Goal: Contribute content: Add original content to the website for others to see

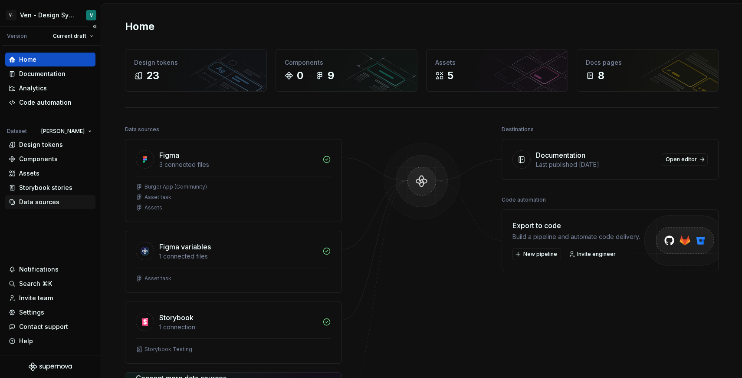
click at [61, 204] on div "Data sources" at bounding box center [50, 201] width 83 height 9
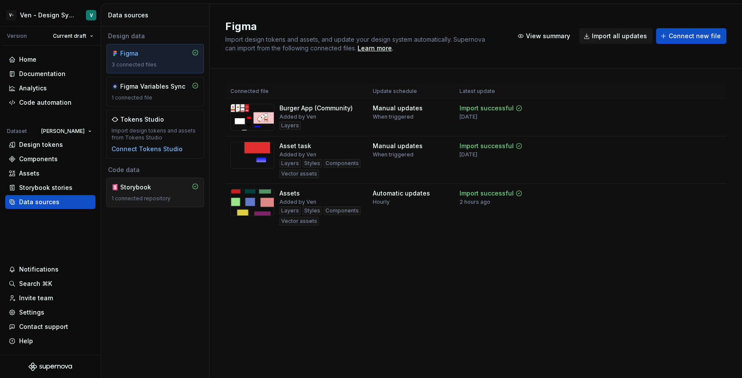
click at [138, 196] on div "1 connected repository" at bounding box center [155, 198] width 87 height 7
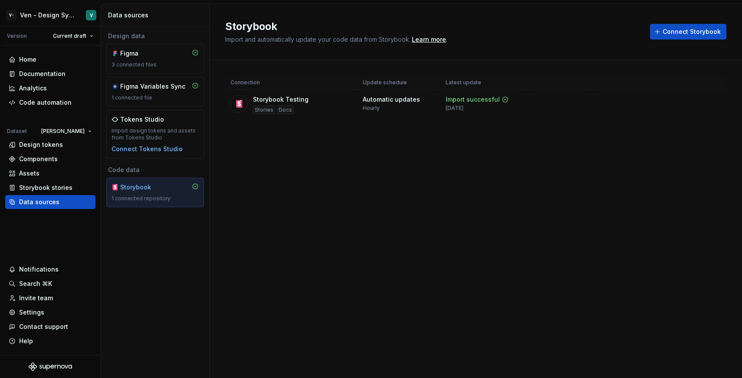
click at [163, 185] on div "Storybook" at bounding box center [155, 187] width 87 height 9
click at [58, 162] on div "Components" at bounding box center [50, 158] width 83 height 9
click at [58, 177] on div "Assets" at bounding box center [50, 173] width 90 height 14
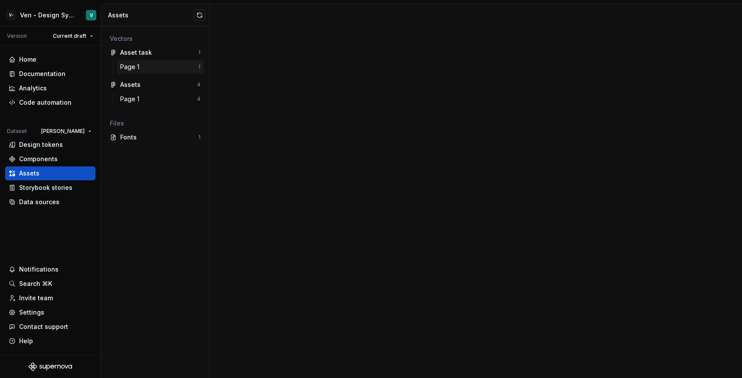
click at [161, 66] on div "Page 1" at bounding box center [159, 66] width 78 height 9
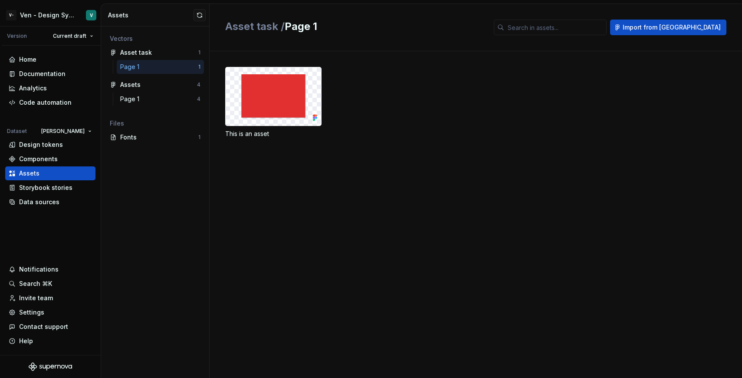
click at [153, 107] on div "Page 1 4" at bounding box center [155, 100] width 98 height 17
click at [150, 99] on div "Page 1" at bounding box center [158, 99] width 77 height 9
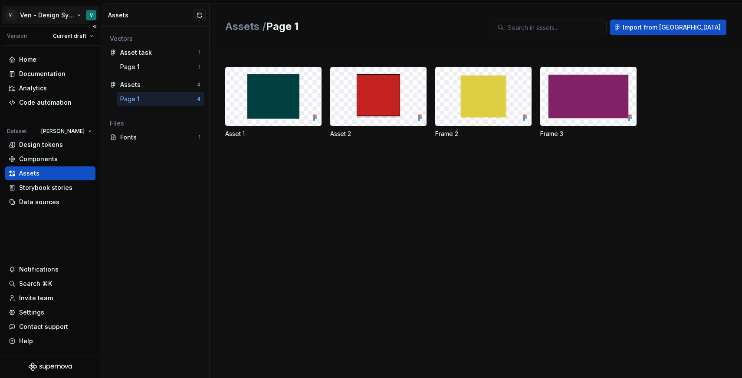
click at [55, 8] on html "V- Ven - Design System Test V Version Current draft Home Documentation Analytic…" at bounding box center [371, 189] width 742 height 378
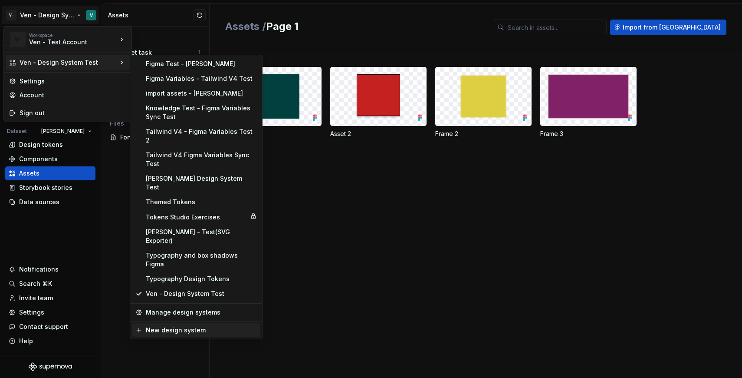
click at [197, 325] on div "New design system" at bounding box center [201, 329] width 111 height 9
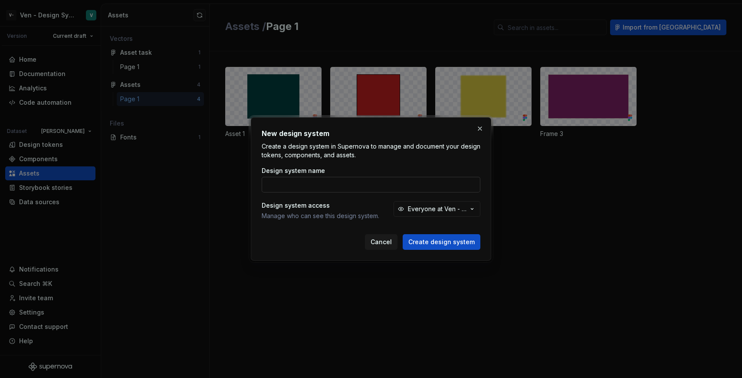
click at [323, 182] on input "Design system name" at bounding box center [371, 185] width 219 height 16
type input "a"
type input "d"
type input "Storybook test"
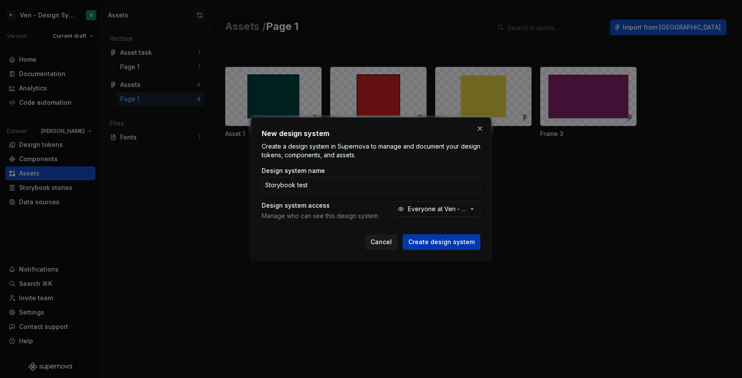
click at [477, 241] on button "Create design system" at bounding box center [442, 242] width 78 height 16
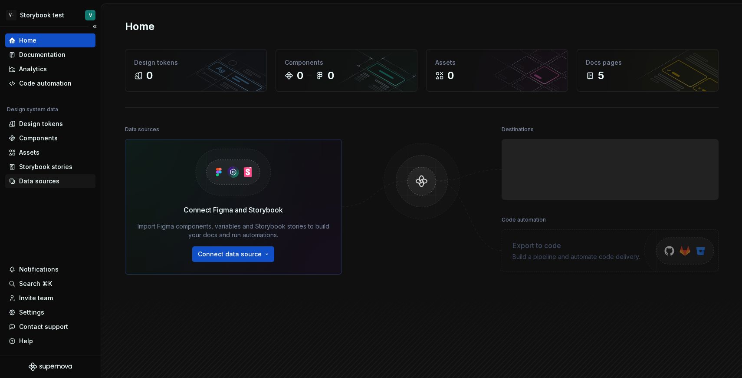
click at [46, 186] on div "Data sources" at bounding box center [50, 181] width 90 height 14
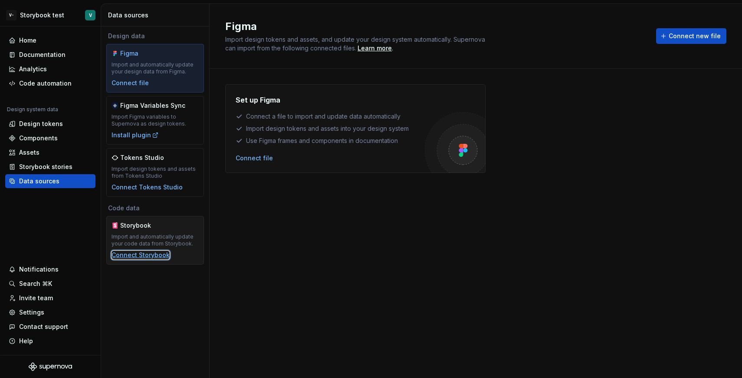
click at [141, 253] on div "Connect Storybook" at bounding box center [141, 254] width 58 height 9
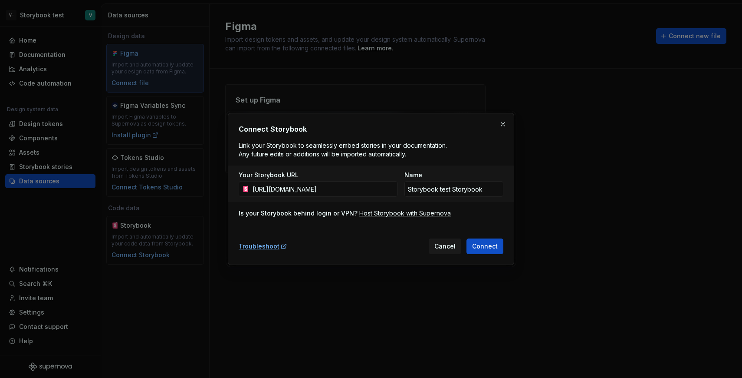
scroll to position [0, 92]
type input "[URL][DOMAIN_NAME]"
click at [483, 191] on input "Storybook test Storybook" at bounding box center [453, 189] width 99 height 16
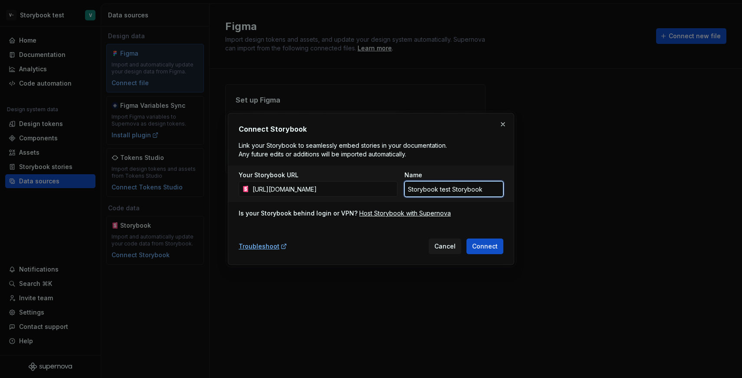
click at [483, 191] on input "Storybook test Storybook" at bounding box center [453, 189] width 99 height 16
click at [490, 247] on span "Connect" at bounding box center [485, 246] width 26 height 9
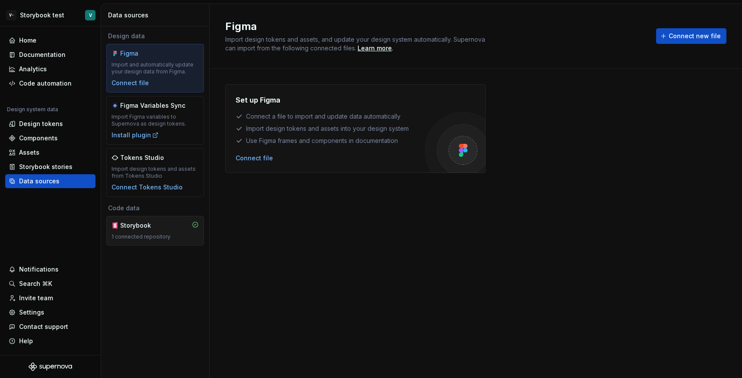
click at [146, 226] on div "Storybook" at bounding box center [141, 225] width 42 height 9
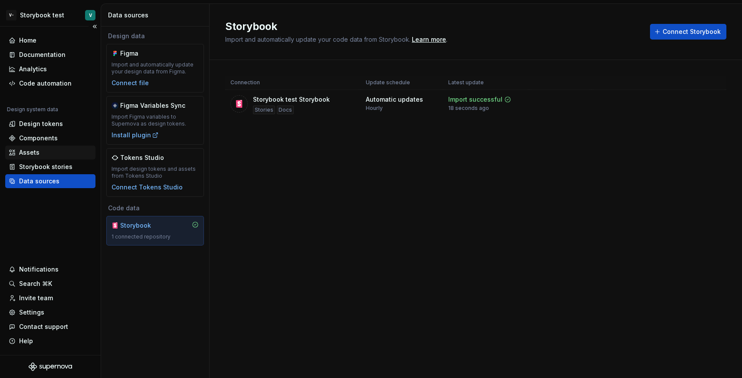
click at [54, 151] on div "Assets" at bounding box center [50, 152] width 83 height 9
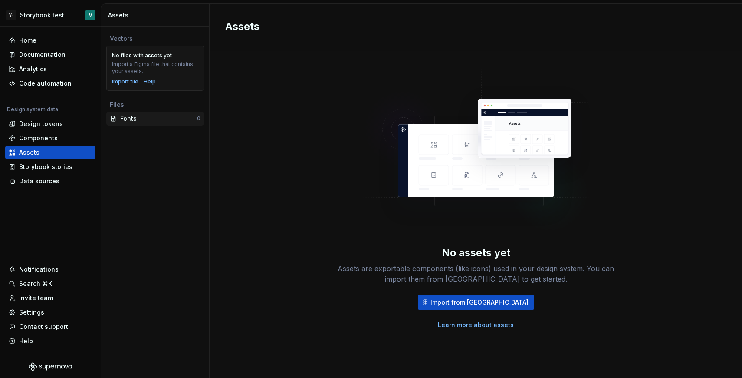
click at [150, 118] on div "Fonts" at bounding box center [158, 118] width 77 height 9
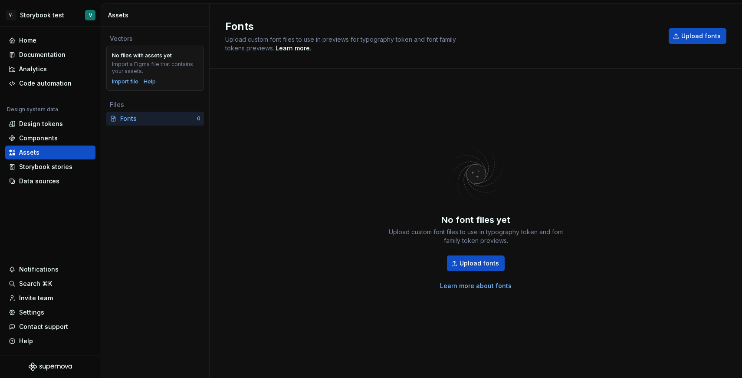
click at [140, 110] on div "Files" at bounding box center [155, 105] width 98 height 14
click at [153, 63] on div "Import a Figma file that contains your assets." at bounding box center [155, 68] width 86 height 14
click at [70, 135] on div "Components" at bounding box center [50, 138] width 83 height 9
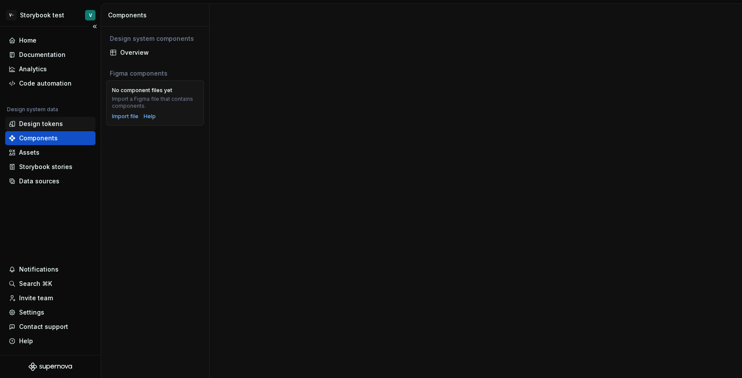
click at [69, 125] on div "Design tokens" at bounding box center [50, 123] width 83 height 9
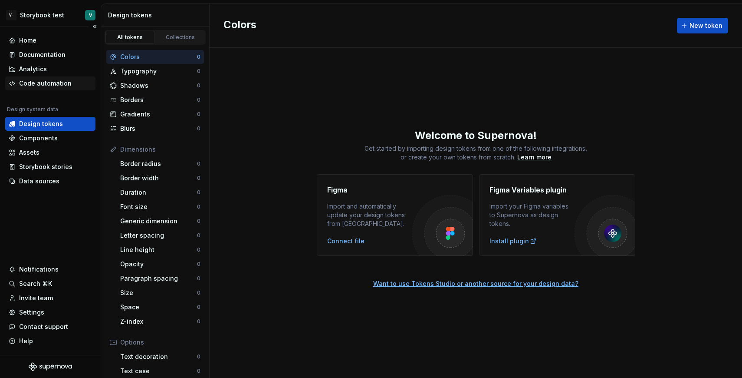
click at [57, 84] on div "Code automation" at bounding box center [45, 83] width 53 height 9
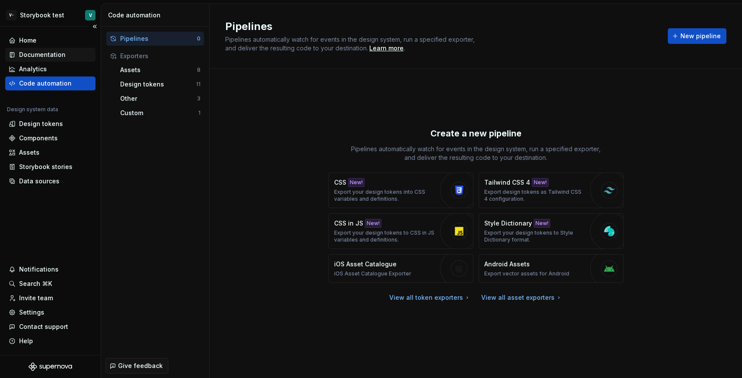
click at [54, 51] on div "Documentation" at bounding box center [42, 54] width 46 height 9
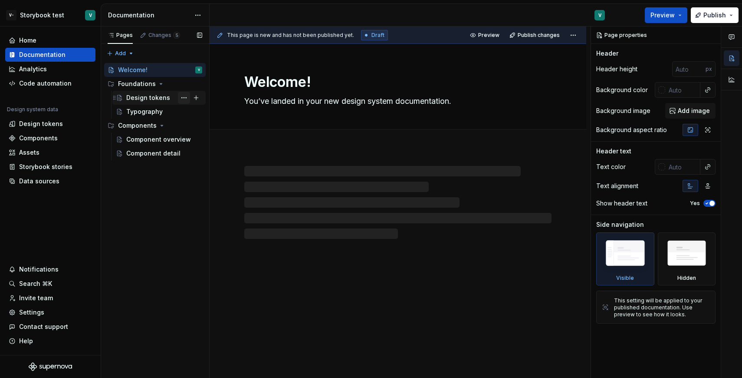
type textarea "*"
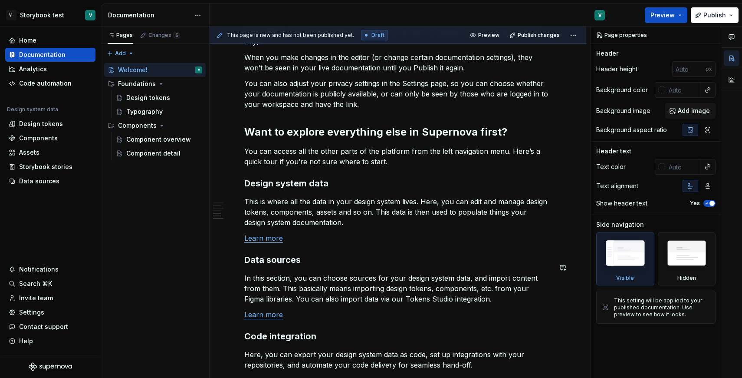
scroll to position [724, 0]
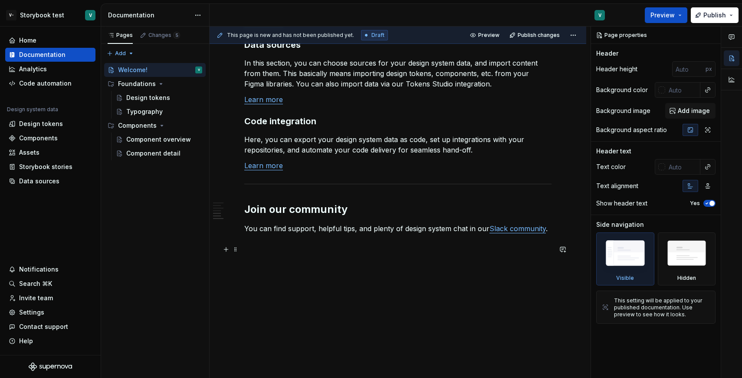
click at [345, 254] on p at bounding box center [397, 259] width 307 height 10
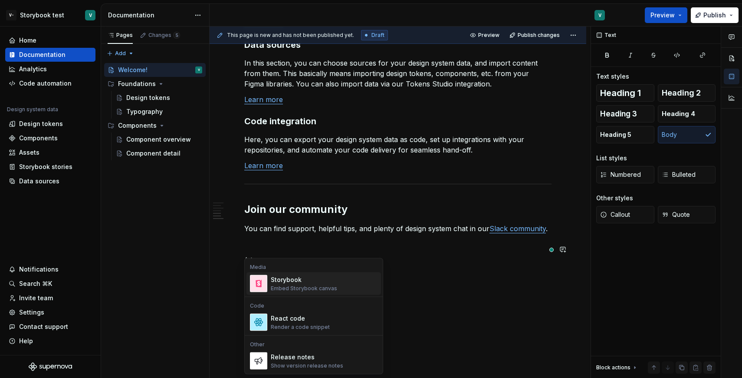
click at [332, 283] on div "Storybook" at bounding box center [304, 279] width 66 height 9
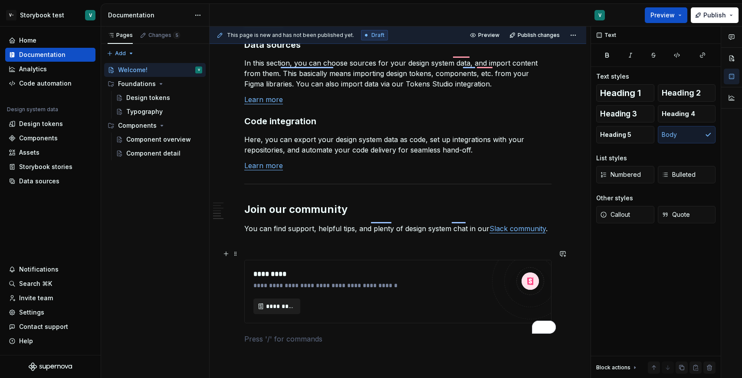
click at [284, 302] on span "*********" at bounding box center [280, 306] width 29 height 9
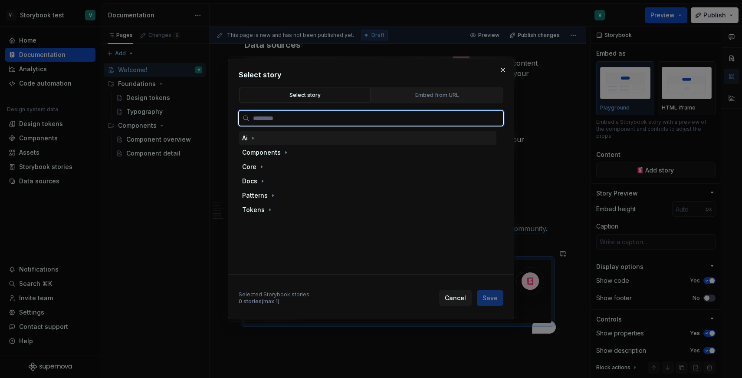
click at [270, 135] on div "Ai" at bounding box center [368, 138] width 258 height 14
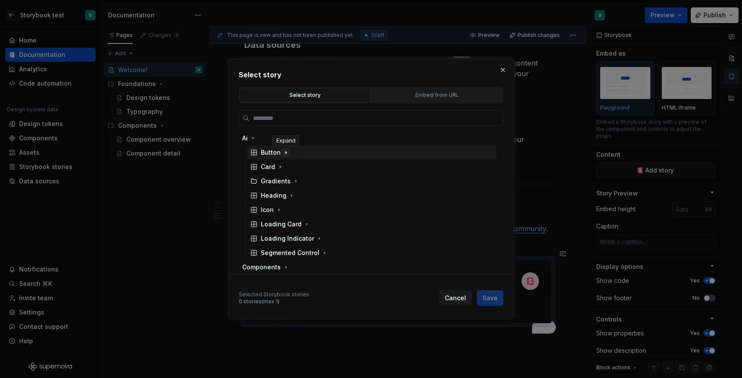
click at [283, 150] on icon "button" at bounding box center [285, 152] width 7 height 7
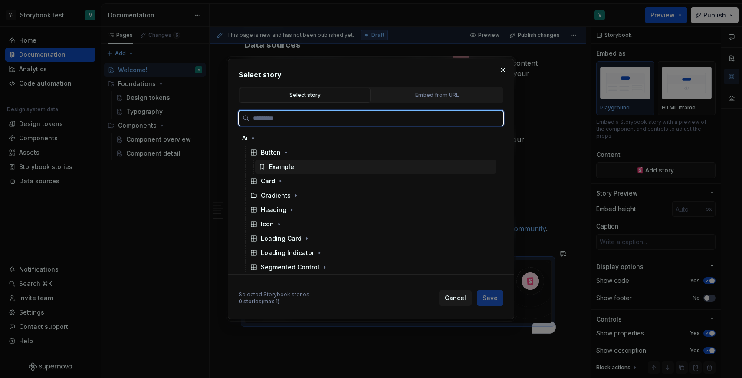
click at [280, 164] on div "Example" at bounding box center [281, 166] width 25 height 9
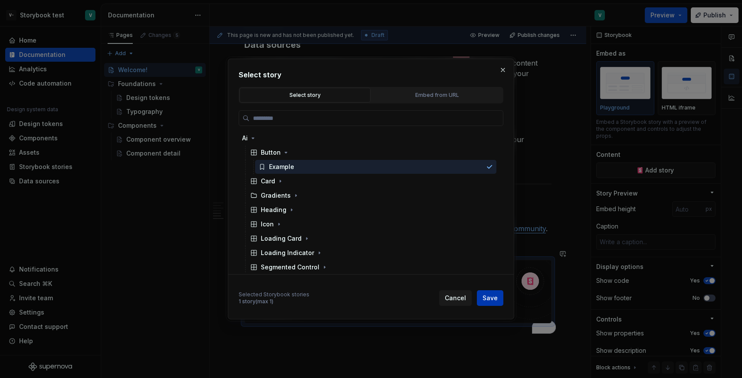
click at [489, 296] on span "Save" at bounding box center [490, 297] width 15 height 9
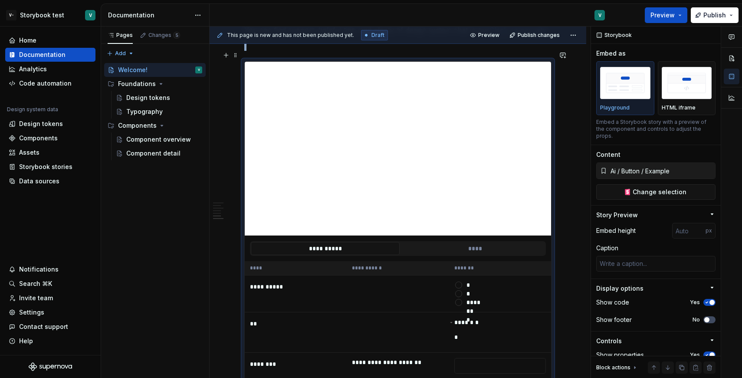
scroll to position [0, 0]
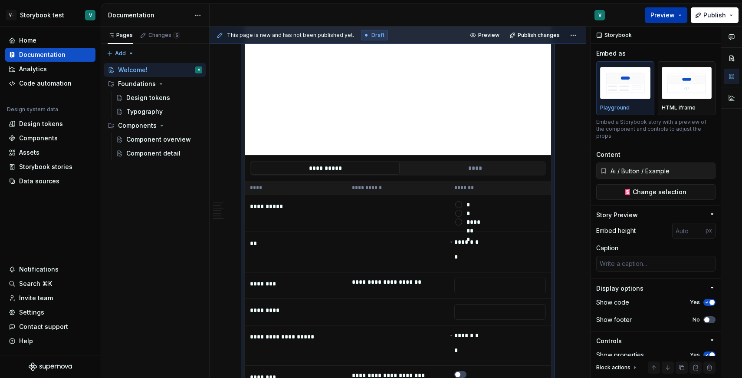
click at [674, 20] on button "Preview" at bounding box center [666, 15] width 43 height 16
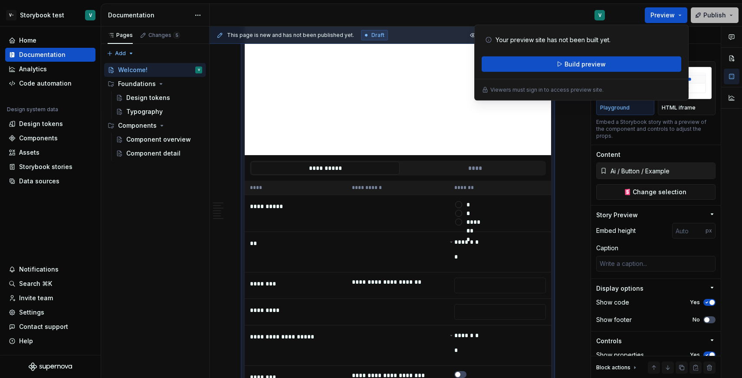
click at [716, 17] on span "Publish" at bounding box center [714, 15] width 23 height 9
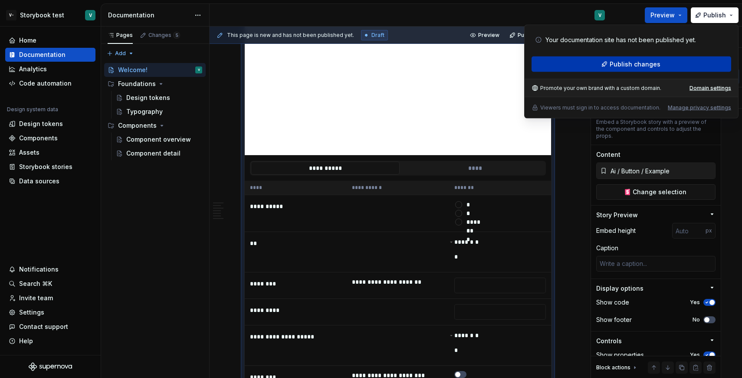
click at [681, 69] on button "Publish changes" at bounding box center [632, 64] width 200 height 16
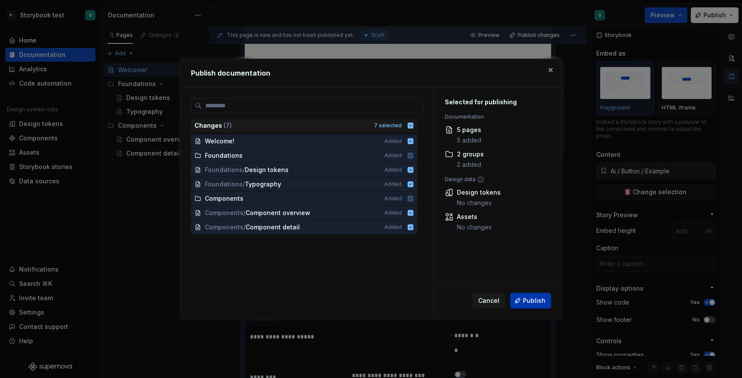
click at [526, 305] on button "Publish" at bounding box center [530, 300] width 41 height 16
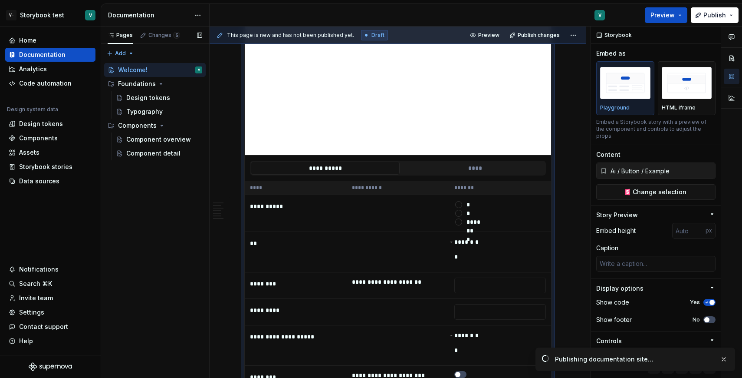
click at [184, 260] on div "Pages Changes 5 Add Accessibility guide for tree Page tree. Navigate the tree w…" at bounding box center [155, 201] width 108 height 351
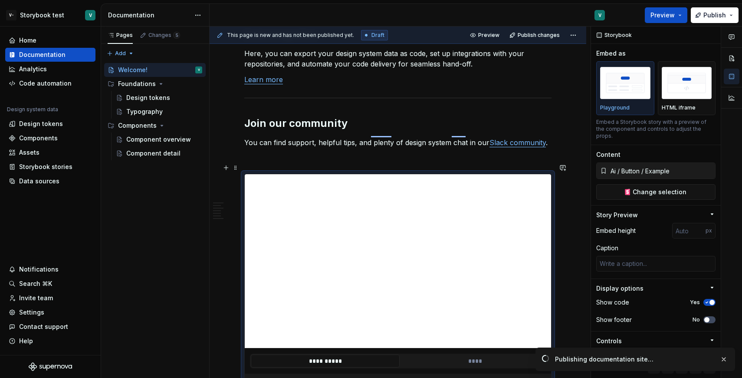
scroll to position [810, 0]
click at [473, 354] on button "****" at bounding box center [475, 360] width 149 height 13
click at [364, 354] on button "**********" at bounding box center [325, 360] width 149 height 13
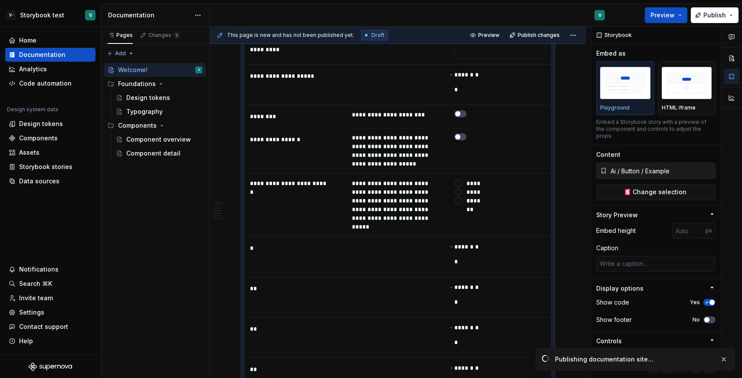
scroll to position [1460, 0]
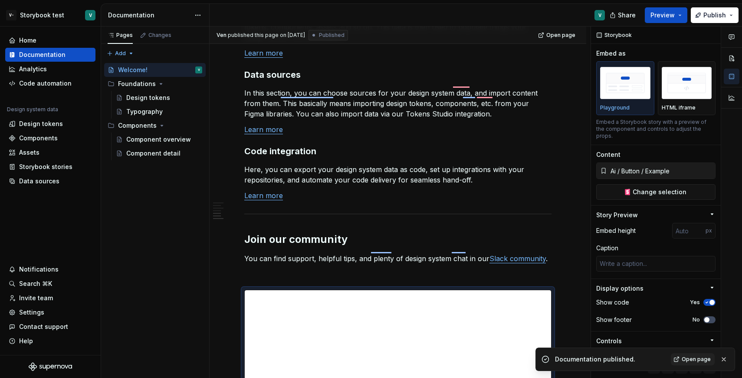
click at [709, 365] on div "Documentation published. Open page" at bounding box center [635, 358] width 200 height 23
click at [702, 363] on link "Open page" at bounding box center [693, 359] width 44 height 12
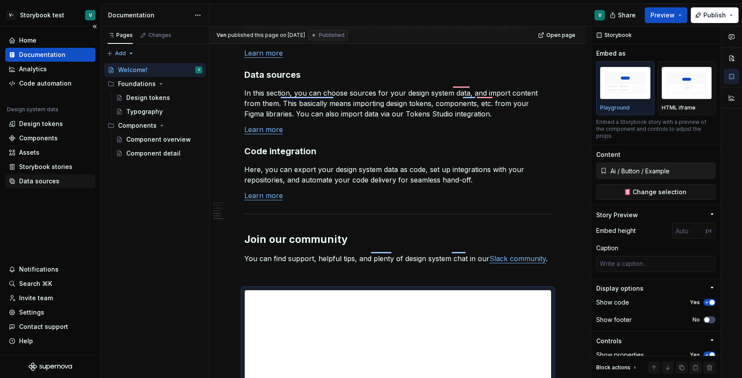
click at [47, 180] on div "Data sources" at bounding box center [39, 181] width 40 height 9
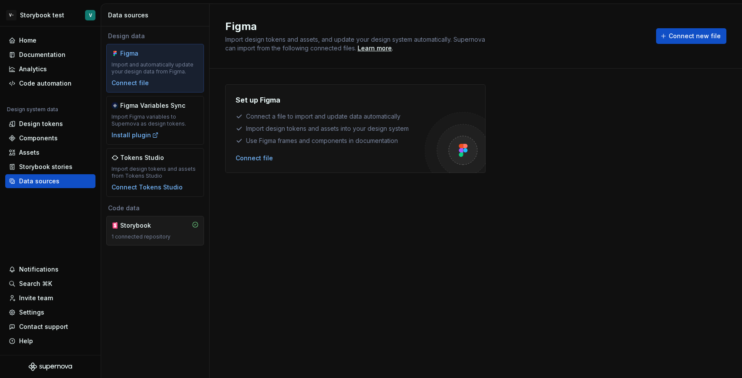
click at [138, 244] on div "Storybook 1 connected repository" at bounding box center [155, 231] width 98 height 30
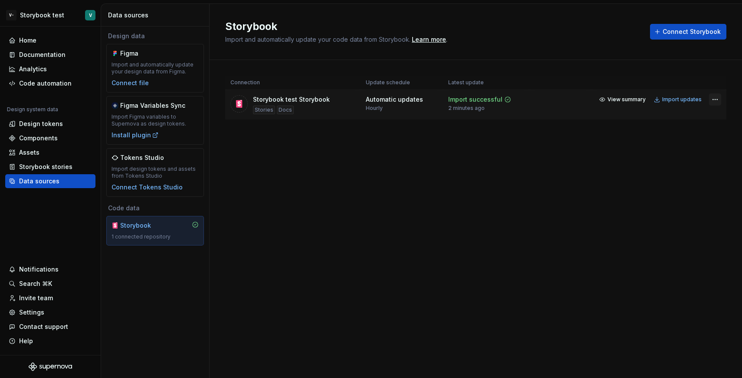
click at [716, 100] on html "V- Storybook test V Home Documentation Analytics Code automation Design system …" at bounding box center [371, 189] width 742 height 378
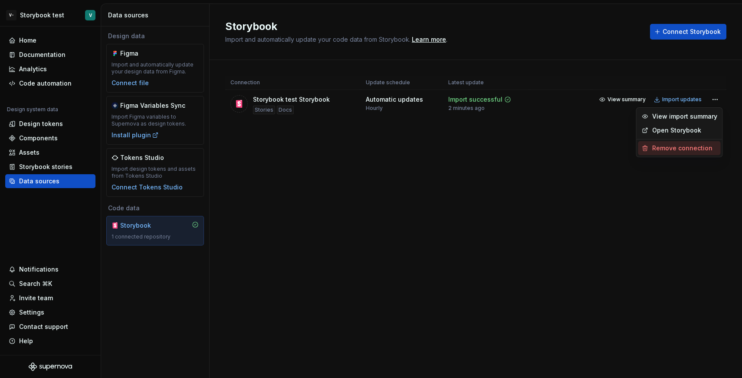
click at [673, 146] on div "Remove connection" at bounding box center [684, 148] width 65 height 9
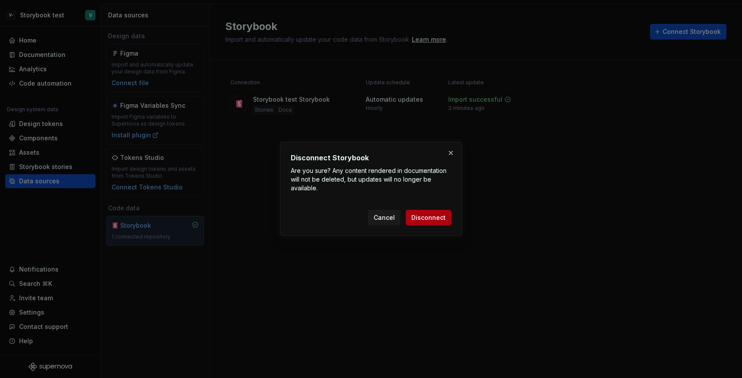
click at [437, 213] on span "Disconnect" at bounding box center [428, 217] width 34 height 9
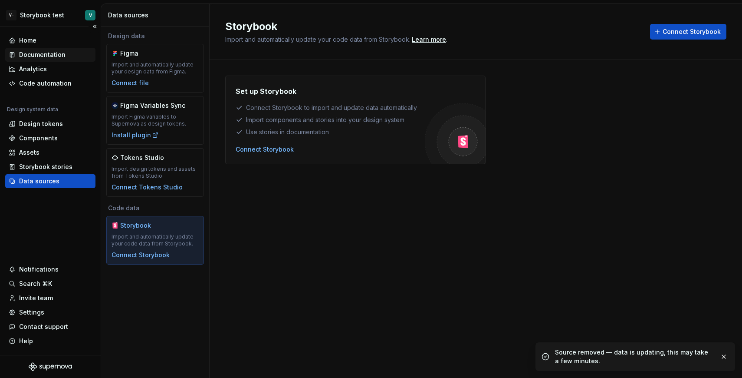
click at [51, 53] on div "Documentation" at bounding box center [42, 54] width 46 height 9
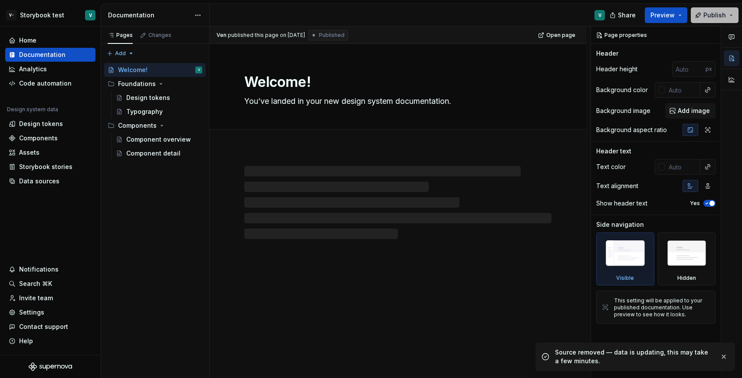
click at [722, 18] on span "Publish" at bounding box center [714, 15] width 23 height 9
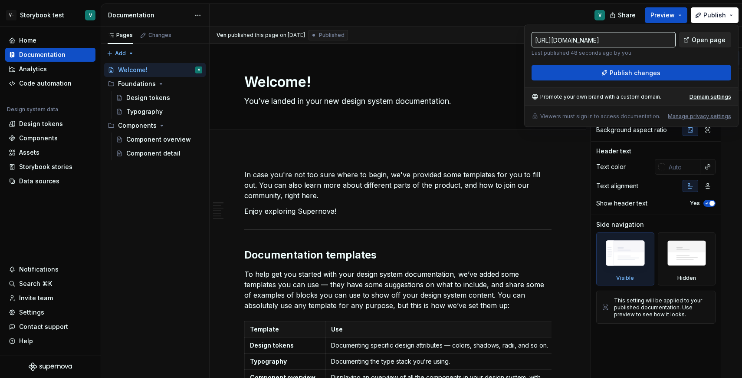
click at [698, 38] on span "Open page" at bounding box center [709, 40] width 34 height 9
type textarea "*"
